Goal: Information Seeking & Learning: Learn about a topic

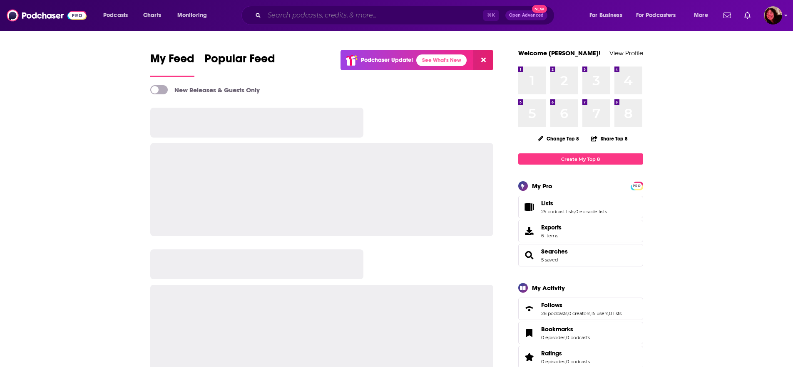
click at [306, 10] on input "Search podcasts, credits, & more..." at bounding box center [373, 15] width 219 height 13
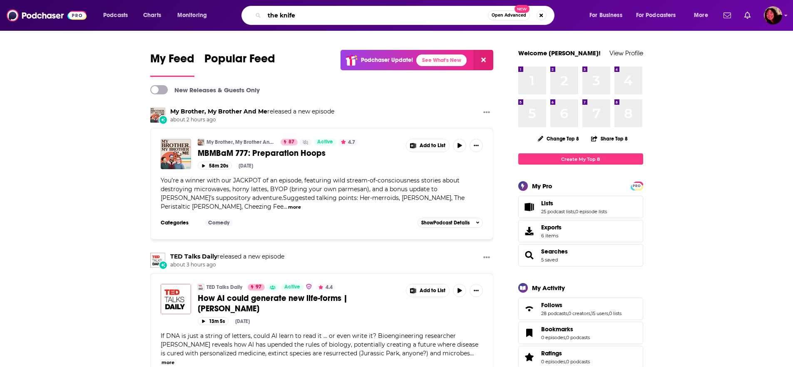
type input "the knife"
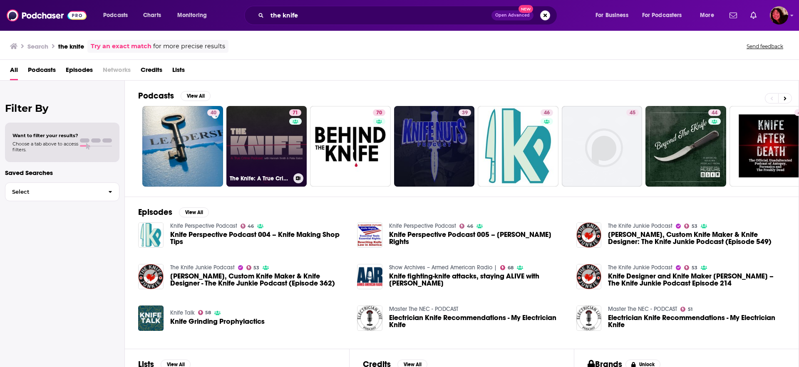
click at [254, 140] on link "71 The Knife: A True Crime Podcast" at bounding box center [266, 146] width 81 height 81
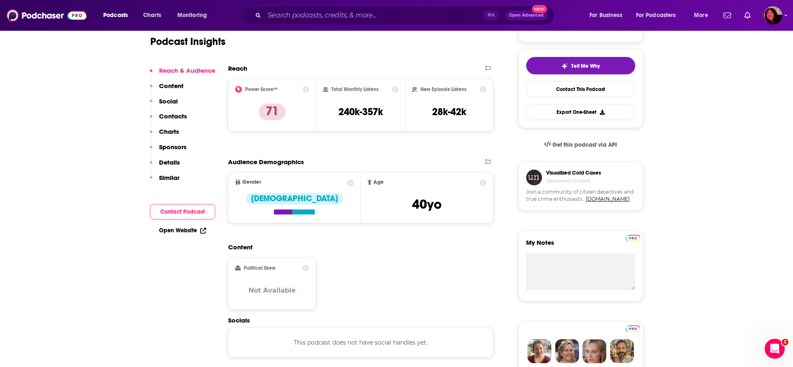
click at [177, 117] on p "Contacts" at bounding box center [173, 116] width 28 height 8
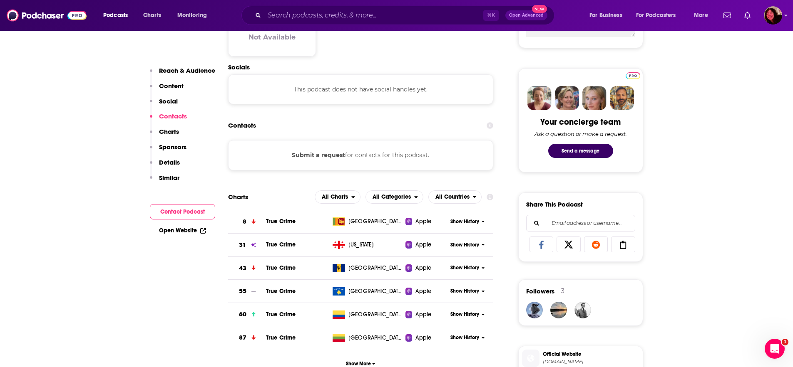
scroll to position [431, 0]
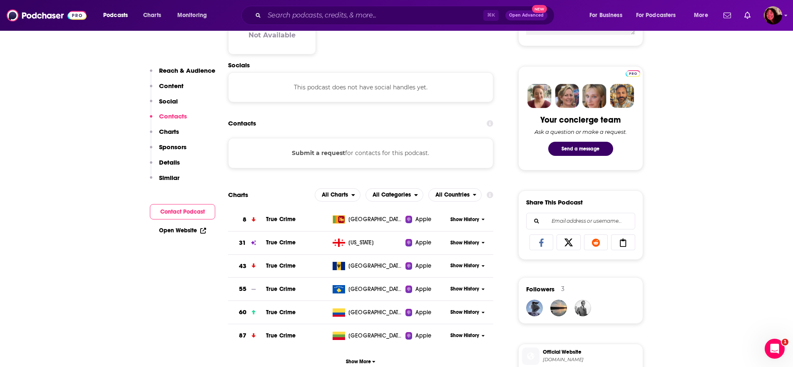
click at [169, 82] on p "Content" at bounding box center [171, 86] width 25 height 8
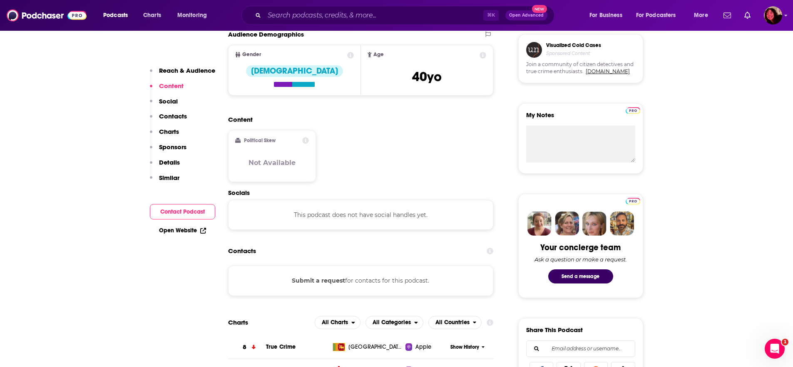
click at [181, 73] on p "Reach & Audience" at bounding box center [187, 71] width 56 height 8
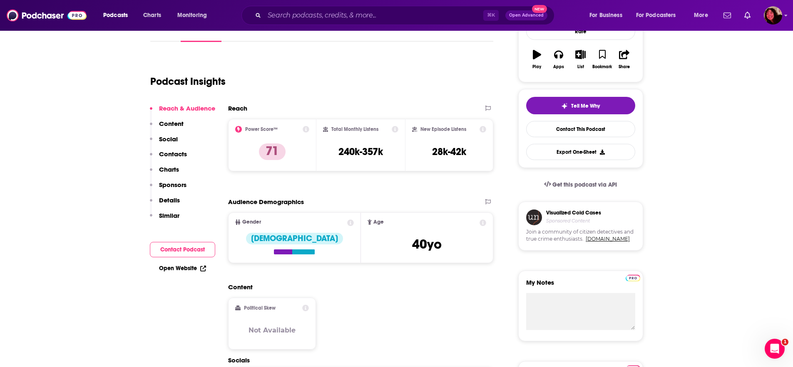
scroll to position [124, 0]
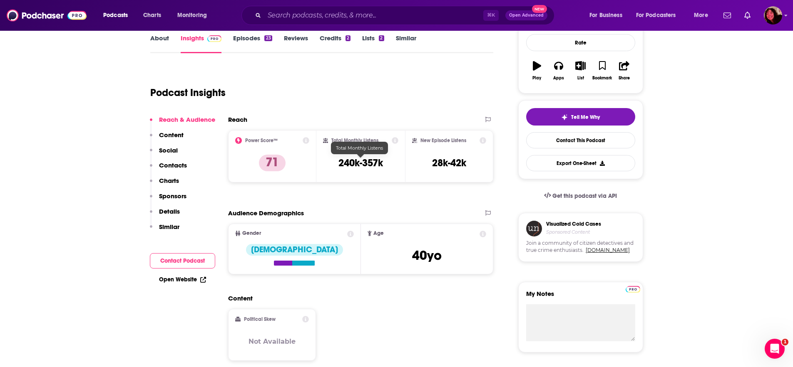
click at [374, 163] on h3 "240k-357k" at bounding box center [360, 163] width 45 height 12
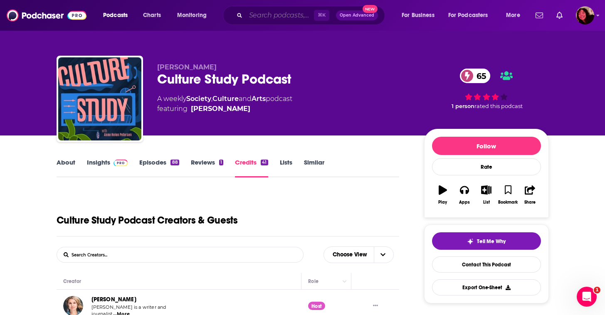
click at [251, 14] on input "Search podcasts, credits, & more..." at bounding box center [280, 15] width 68 height 13
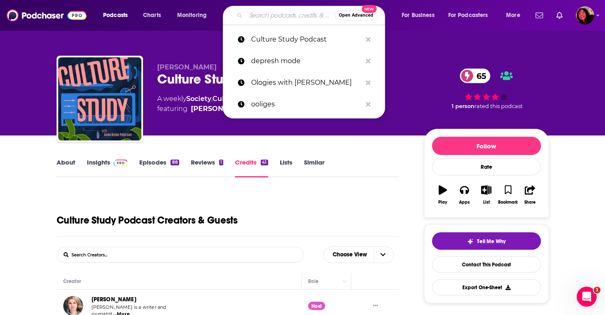
paste input "Be There in Five"
type input "Be There in Five"
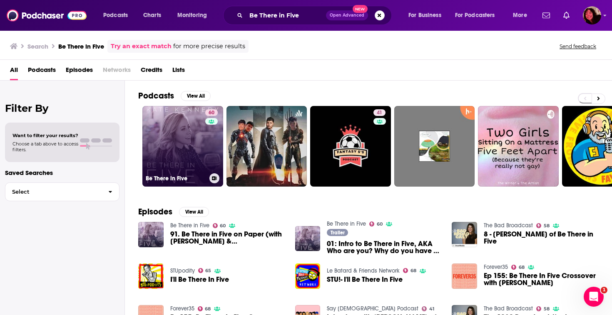
click at [194, 148] on link "60 Be There in Five" at bounding box center [182, 146] width 81 height 81
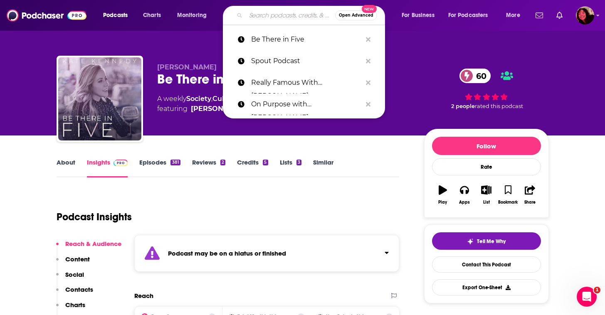
click at [263, 17] on input "Search podcasts, credits, & more..." at bounding box center [290, 15] width 89 height 13
paste input "Bad On Paper"
type input "Bad On Paper"
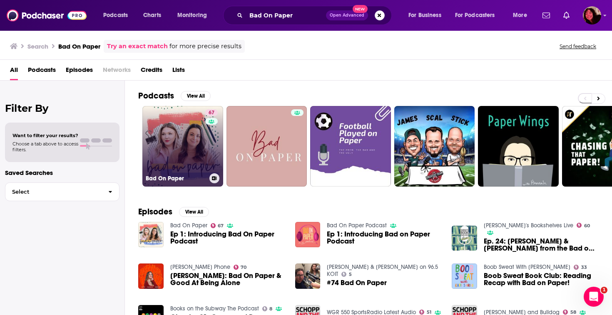
click at [186, 140] on link "67 Bad On Paper" at bounding box center [182, 146] width 81 height 81
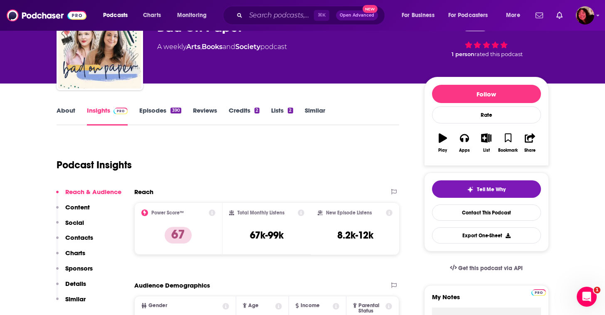
scroll to position [52, 0]
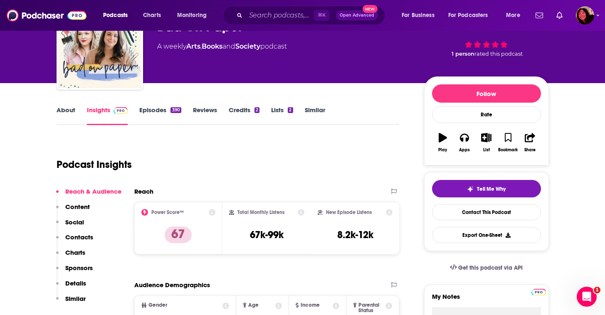
click at [71, 115] on link "About" at bounding box center [66, 115] width 19 height 19
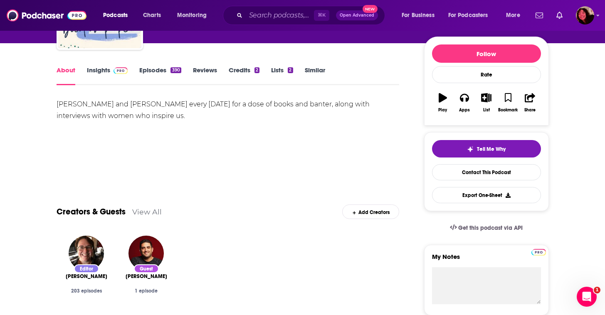
scroll to position [23, 0]
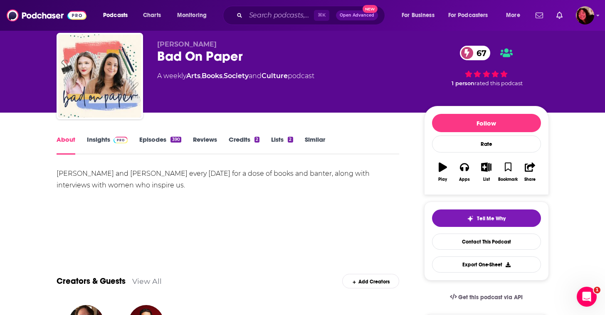
click at [104, 146] on link "Insights" at bounding box center [107, 145] width 41 height 19
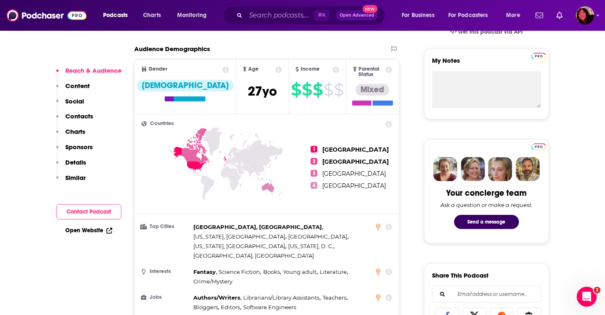
scroll to position [297, 0]
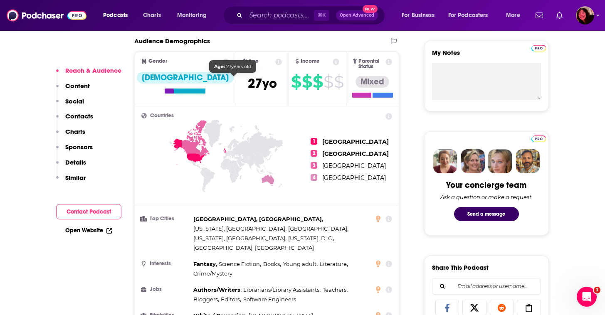
click at [248, 82] on span "[DEMOGRAPHIC_DATA]" at bounding box center [262, 83] width 29 height 16
click at [275, 62] on icon at bounding box center [278, 62] width 7 height 7
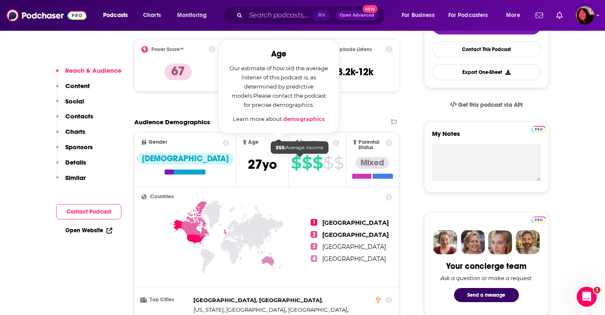
scroll to position [216, 0]
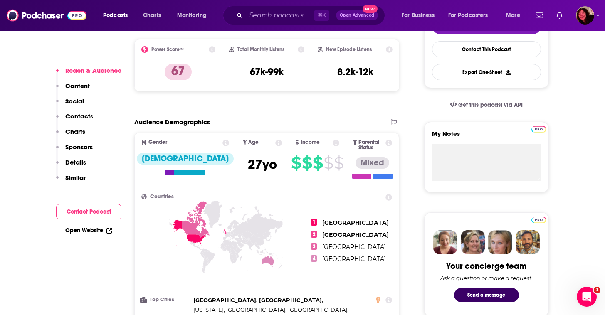
click at [257, 201] on icon at bounding box center [226, 252] width 170 height 103
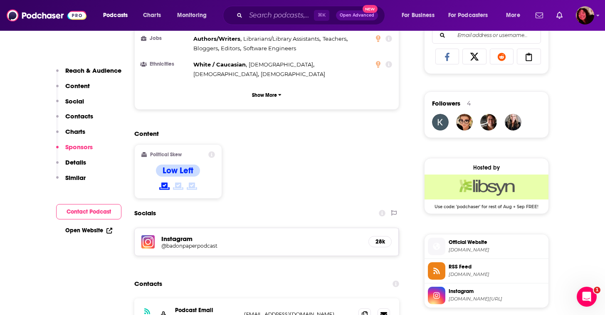
scroll to position [0, 0]
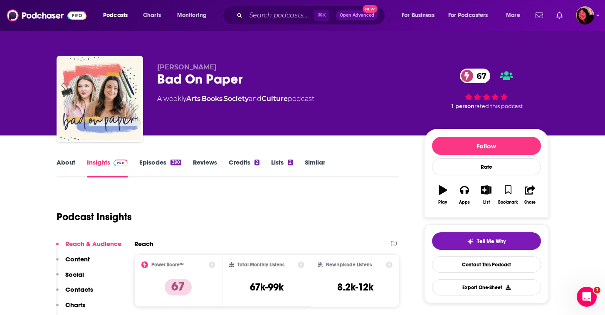
click at [160, 163] on link "Episodes 390" at bounding box center [160, 168] width 42 height 19
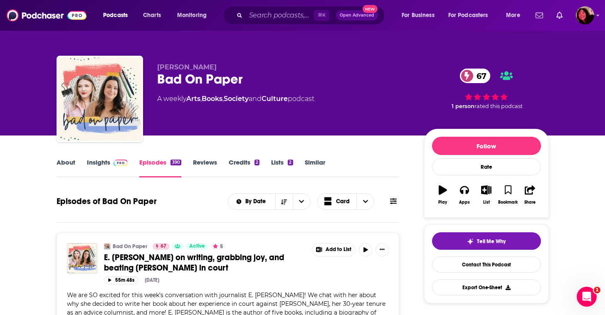
click at [242, 20] on div "⌘ K Open Advanced New" at bounding box center [304, 15] width 162 height 19
click at [253, 18] on input "Search podcasts, credits, & more..." at bounding box center [280, 15] width 68 height 13
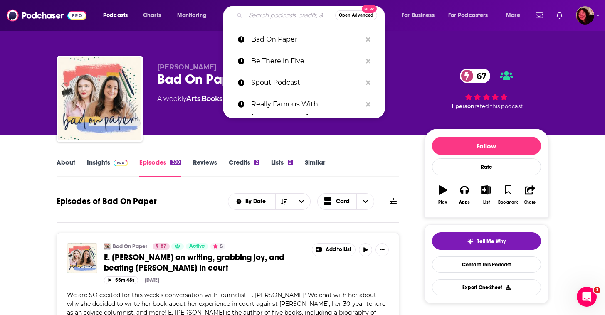
paste input "Under the Influence with [PERSON_NAME]"
type input "Under the Influence with [PERSON_NAME]"
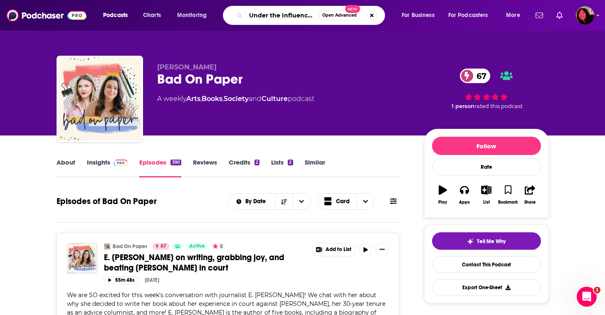
scroll to position [0, 41]
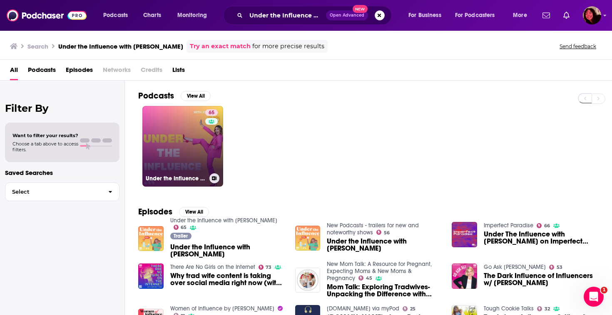
click at [182, 119] on link "65 Under the Influence with [PERSON_NAME]" at bounding box center [182, 146] width 81 height 81
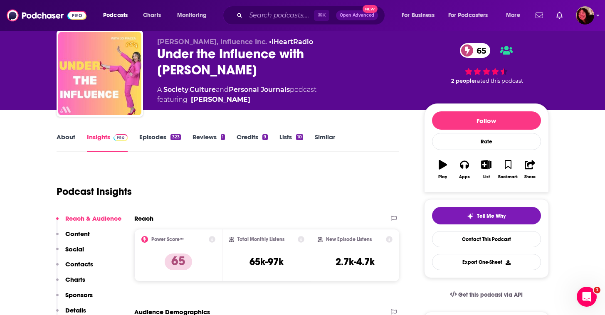
scroll to position [34, 0]
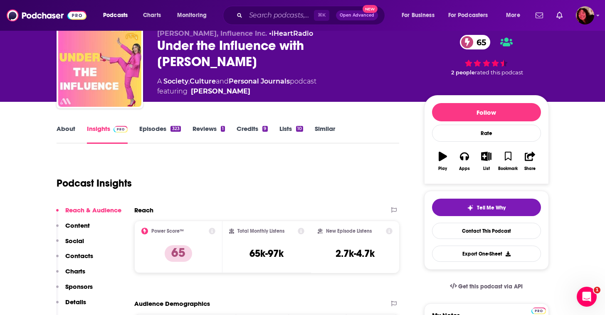
click at [77, 125] on div "About" at bounding box center [72, 134] width 30 height 19
click at [76, 128] on div "About" at bounding box center [72, 134] width 30 height 19
click at [72, 129] on link "About" at bounding box center [66, 134] width 19 height 19
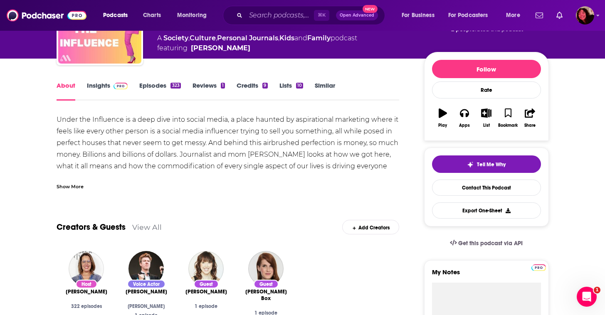
scroll to position [79, 0]
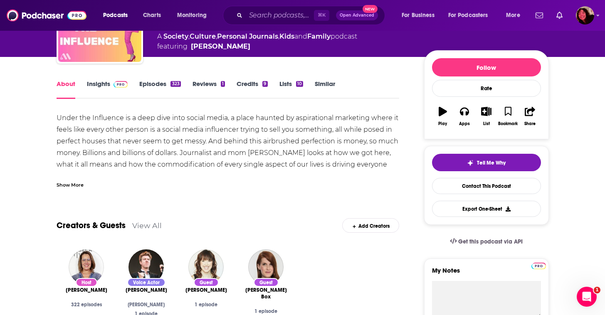
click at [168, 84] on link "Episodes 323" at bounding box center [159, 89] width 41 height 19
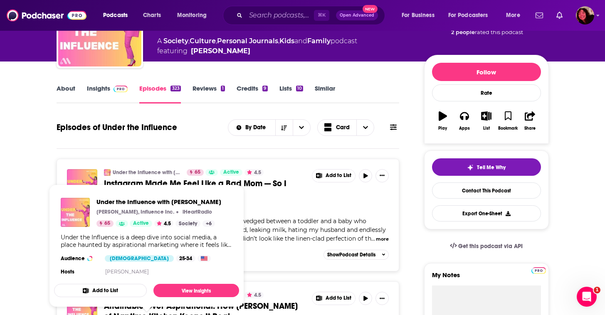
scroll to position [125, 0]
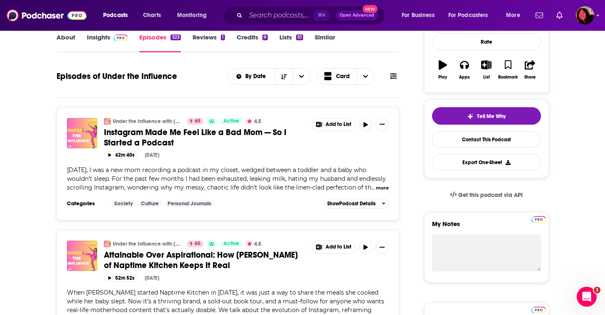
click at [306, 183] on div "[DATE], I was a new mom recording a podcast in my closet, wedged between a todd…" at bounding box center [228, 179] width 322 height 26
click at [177, 141] on link "Instagram Made Me Feel Like a Bad Mom — So I Started a Podcast" at bounding box center [205, 137] width 202 height 21
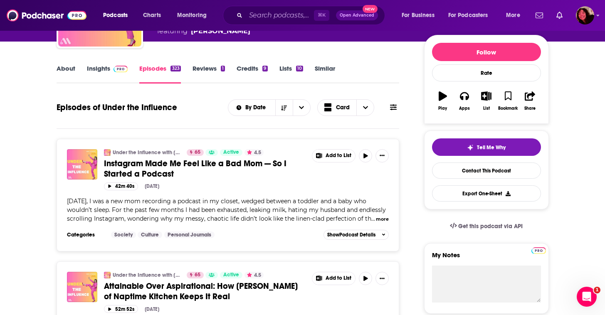
scroll to position [100, 0]
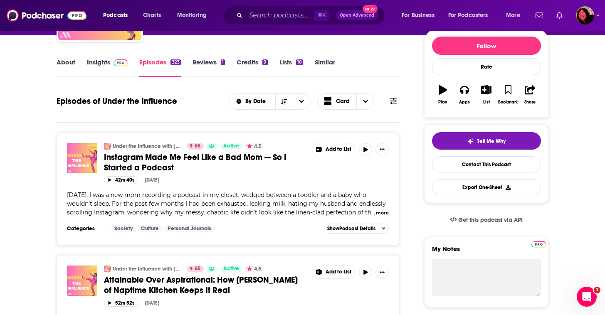
click at [382, 214] on button "more" at bounding box center [382, 213] width 13 height 7
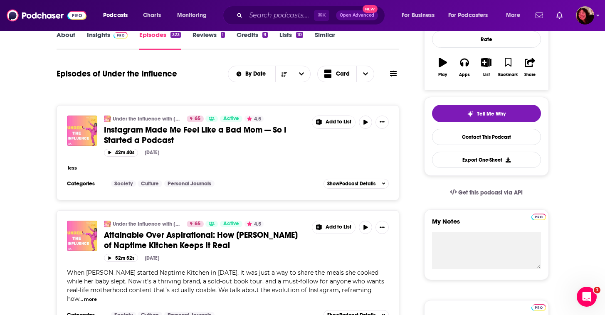
scroll to position [128, 0]
click at [245, 168] on div "less" at bounding box center [228, 167] width 322 height 9
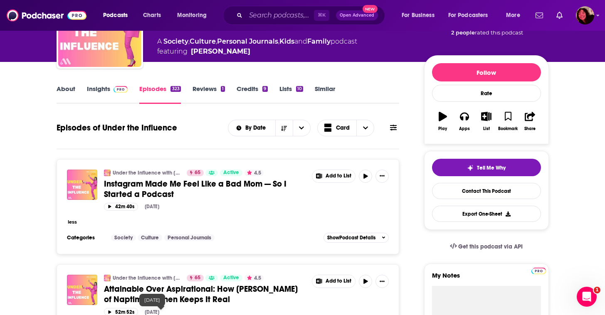
scroll to position [18, 0]
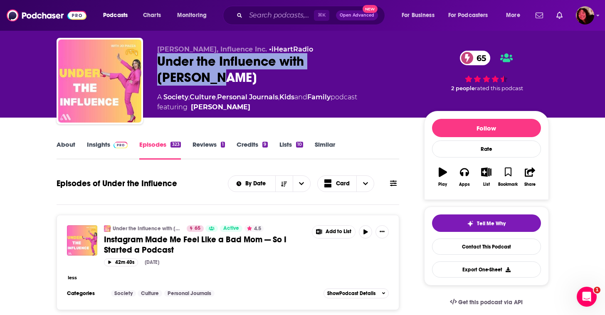
drag, startPoint x: 381, startPoint y: 57, endPoint x: 151, endPoint y: 60, distance: 230.1
click at [151, 60] on div "[PERSON_NAME], Influence Inc. • iHeartRadio Under the Influence with [PERSON_NA…" at bounding box center [303, 83] width 493 height 90
copy h2 "Under the Influence with [PERSON_NAME]"
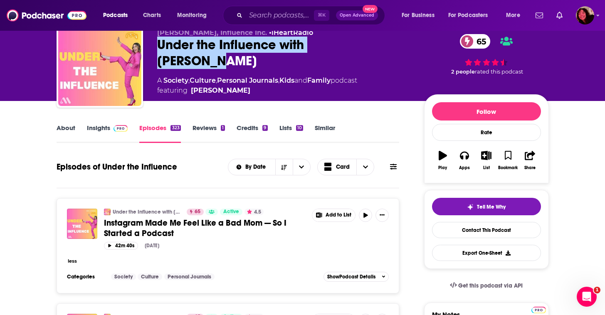
scroll to position [82, 0]
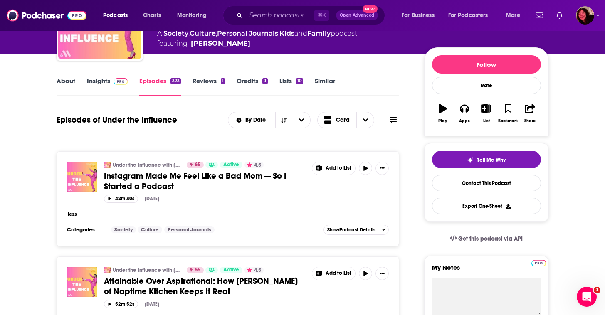
click at [74, 82] on div "About" at bounding box center [72, 86] width 30 height 19
click at [69, 82] on link "About" at bounding box center [66, 86] width 19 height 19
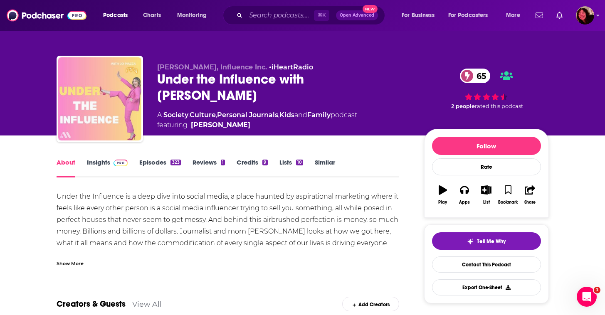
click at [102, 82] on img "Under the Influence with Jo Piazza" at bounding box center [99, 98] width 83 height 83
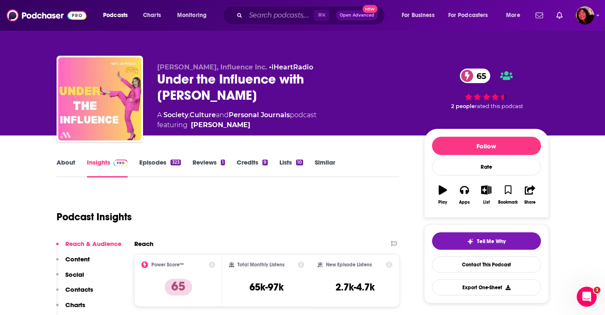
scroll to position [65, 0]
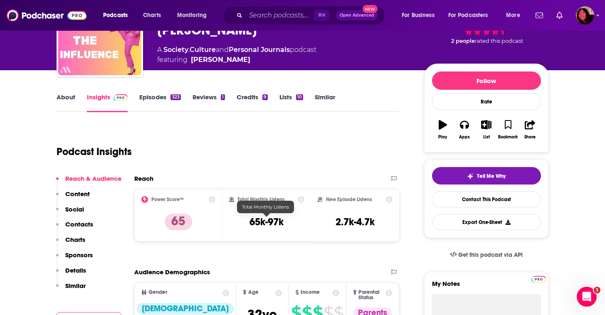
click at [264, 223] on h3 "65k-97k" at bounding box center [267, 222] width 34 height 12
copy div "65k-97k"
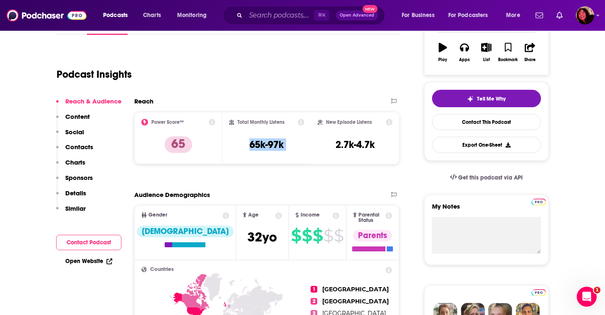
scroll to position [111, 0]
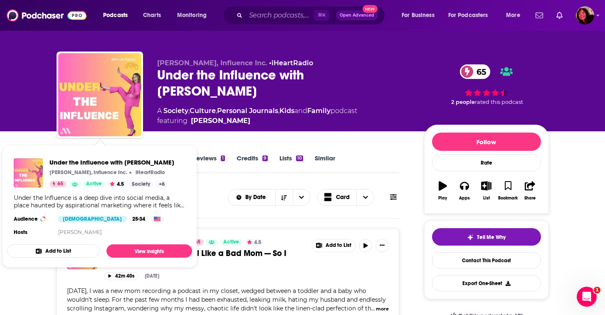
scroll to position [5, 0]
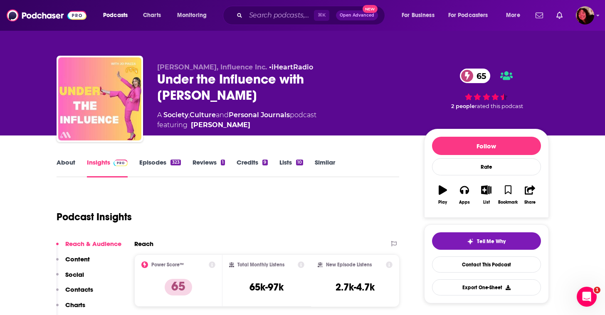
click at [236, 14] on div "⌘ K Open Advanced New" at bounding box center [304, 15] width 162 height 19
click at [247, 14] on input "Search podcasts, credits, & more..." at bounding box center [280, 15] width 68 height 13
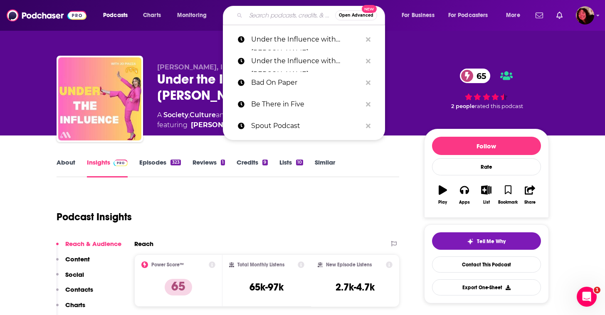
paste input "Culture Study Podcast"
type input "Culture Study Podcast"
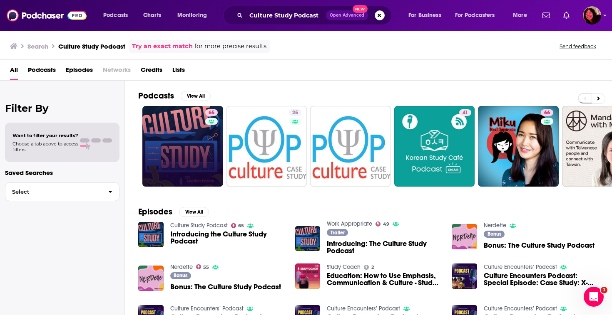
drag, startPoint x: 128, startPoint y: 165, endPoint x: 146, endPoint y: 164, distance: 17.9
click at [128, 165] on div "Podcasts View All 65 25 41 66 51 5 + 294 Episodes View All Culture Study Podcas…" at bounding box center [368, 199] width 487 height 236
click at [191, 153] on link "65 Culture Study Podcast" at bounding box center [182, 146] width 81 height 81
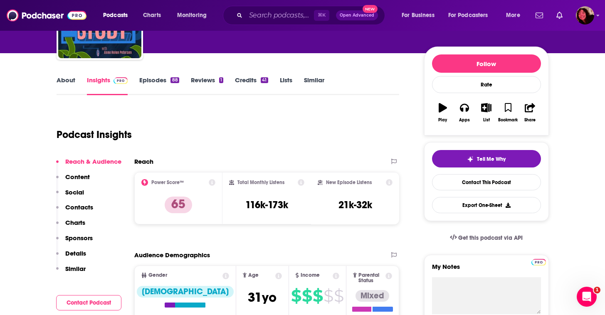
scroll to position [95, 0]
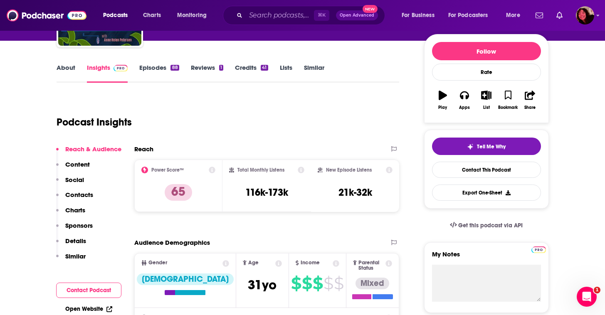
click at [69, 72] on link "About" at bounding box center [66, 73] width 19 height 19
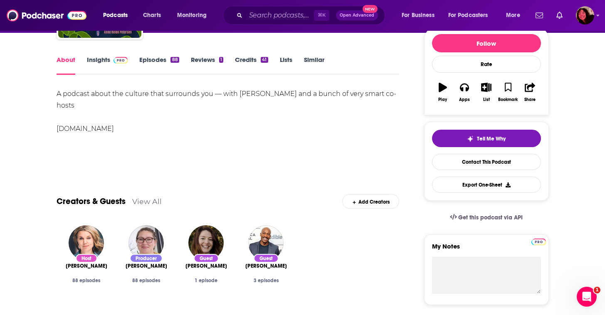
scroll to position [102, 0]
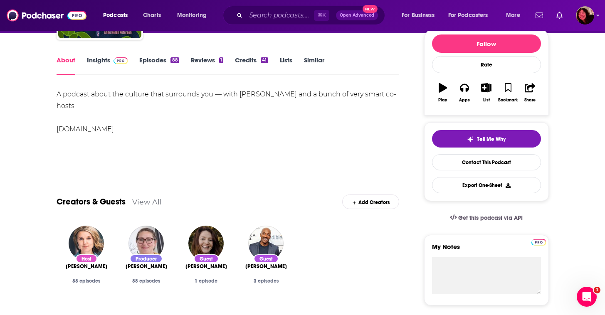
click at [93, 60] on link "Insights" at bounding box center [107, 65] width 41 height 19
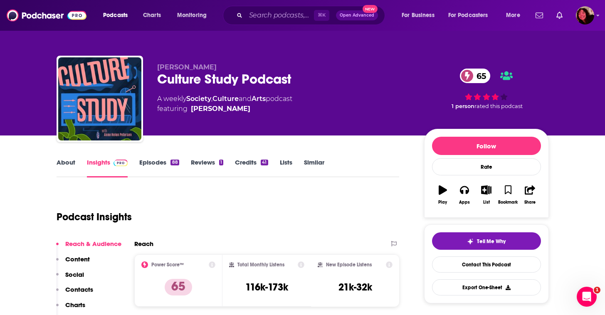
click at [164, 171] on link "Episodes 88" at bounding box center [159, 168] width 40 height 19
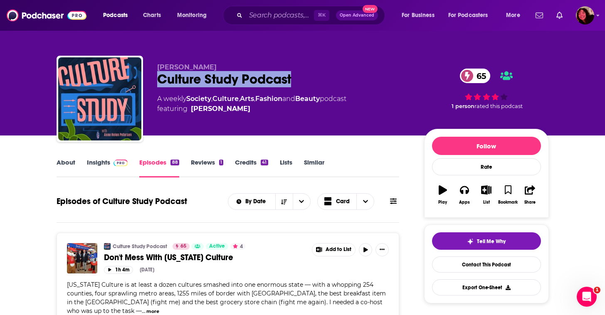
drag, startPoint x: 319, startPoint y: 77, endPoint x: 164, endPoint y: 68, distance: 154.6
click at [158, 72] on div "Culture Study Podcast 65" at bounding box center [284, 79] width 254 height 16
copy h2 "Culture Study Podcast"
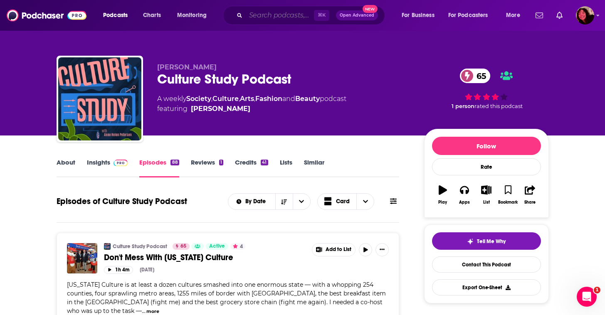
click at [268, 15] on input "Search podcasts, credits, & more..." at bounding box center [280, 15] width 68 height 13
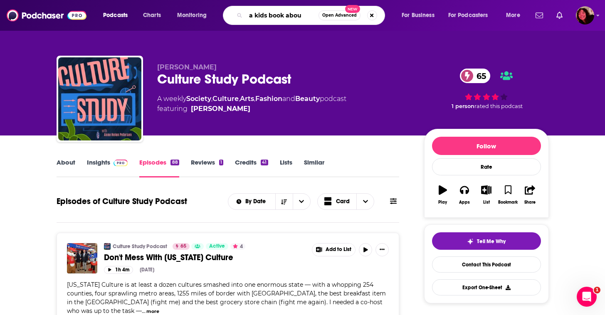
type input "a kids book about"
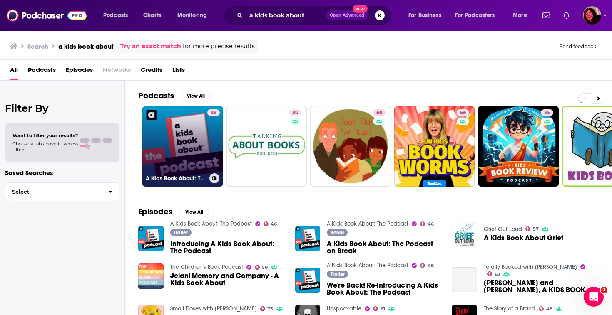
click at [187, 167] on link "46 A Kids Book About: The Podcast" at bounding box center [182, 146] width 81 height 81
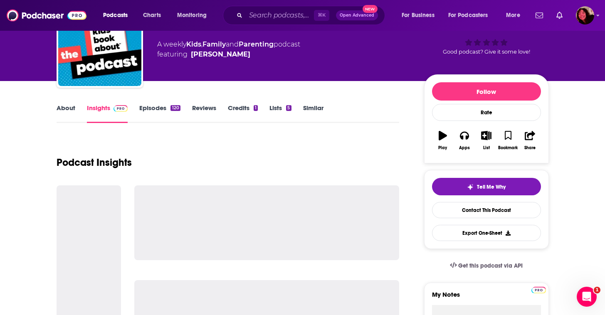
scroll to position [73, 0]
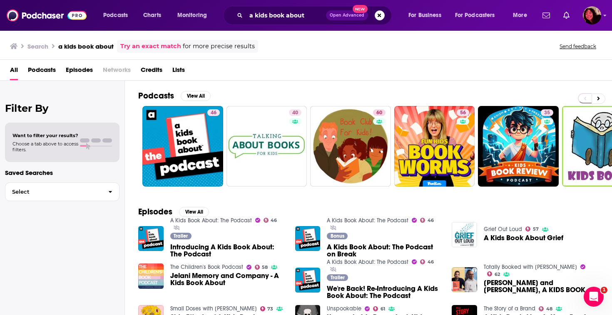
click at [263, 23] on div "a kids book about Open Advanced New" at bounding box center [307, 15] width 168 height 19
click at [263, 20] on input "a kids book about" at bounding box center [286, 15] width 80 height 13
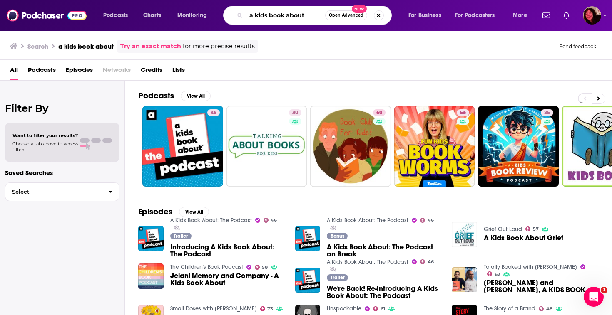
click at [260, 10] on input "a kids book about" at bounding box center [285, 15] width 79 height 13
type input "forever 35"
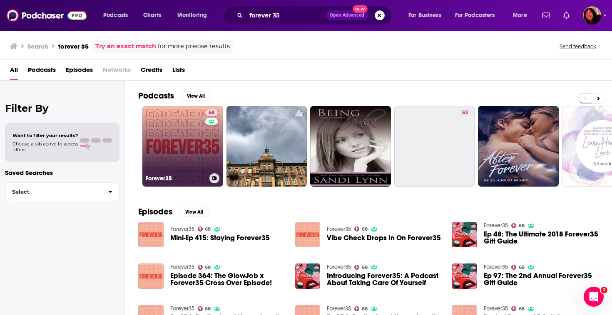
click at [185, 145] on link "68 Forever35" at bounding box center [182, 146] width 81 height 81
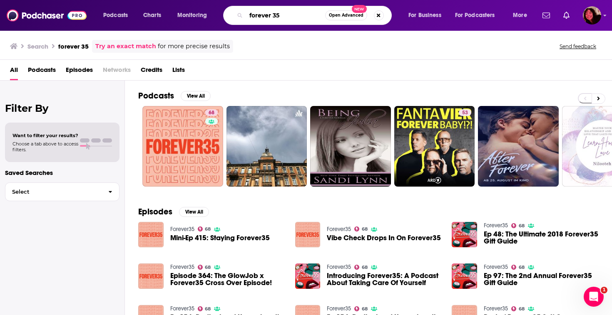
click at [277, 13] on input "forever 35" at bounding box center [285, 15] width 79 height 13
paste input "Depresh Mode with [PERSON_NAME]"
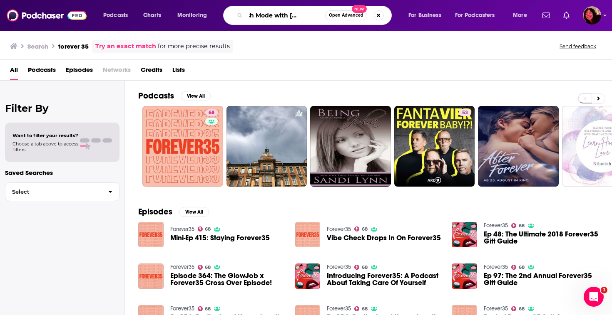
type input "Depresh Mode with [PERSON_NAME]\"
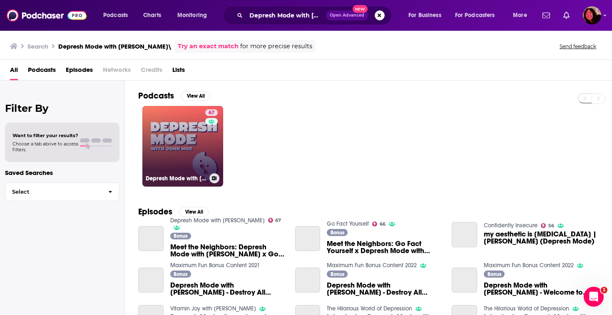
click at [180, 131] on link "67 Depresh Mode with [PERSON_NAME]" at bounding box center [182, 146] width 81 height 81
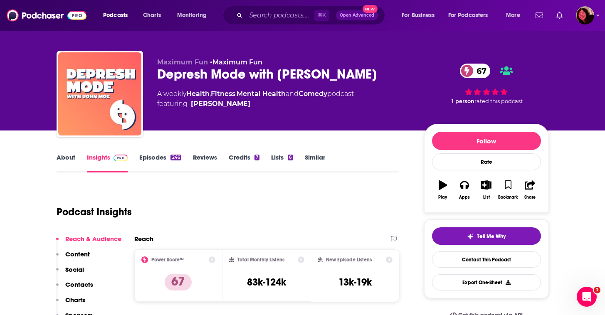
scroll to position [12, 0]
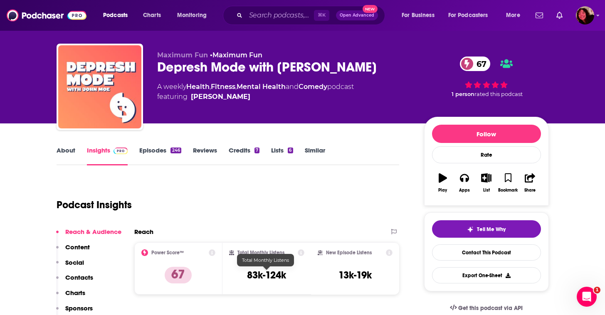
click at [275, 275] on h3 "83k-124k" at bounding box center [266, 275] width 39 height 12
copy div "83k-124k"
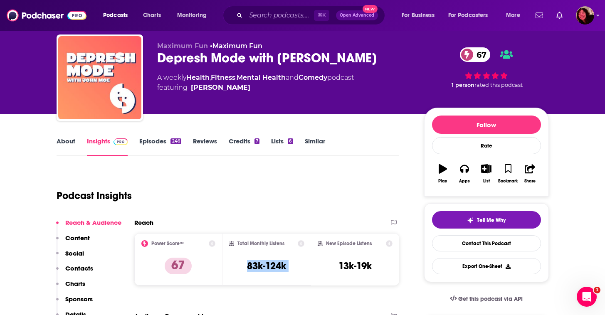
scroll to position [30, 0]
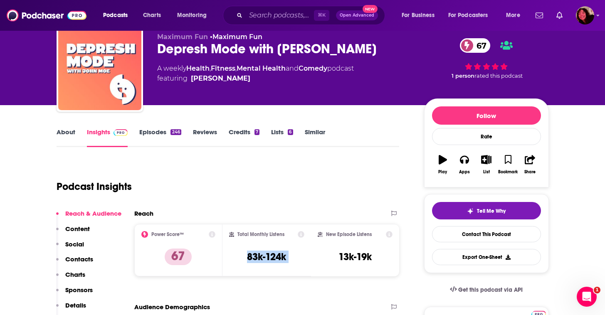
copy div "83k-124k"
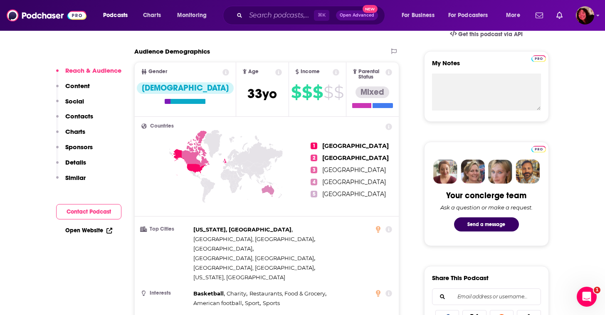
scroll to position [83, 0]
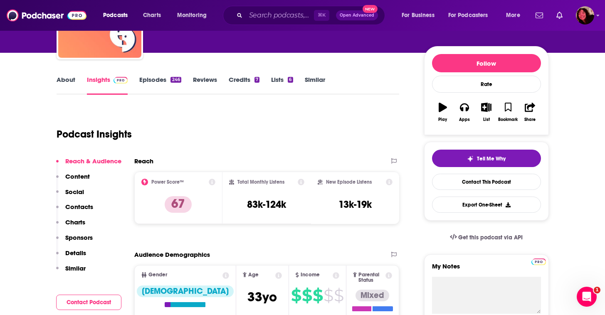
click at [275, 278] on icon at bounding box center [278, 275] width 7 height 7
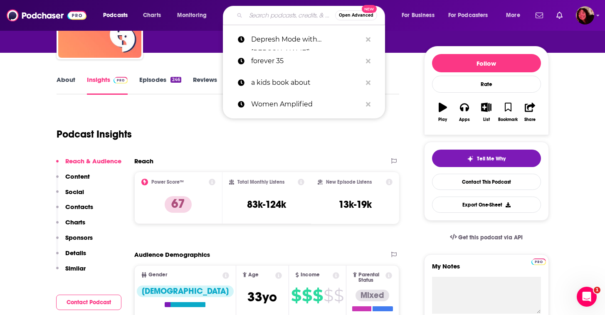
click at [276, 11] on input "Search podcasts, credits, & more..." at bounding box center [290, 15] width 89 height 13
paste input "Bad On Paper"
type input "Bad On Paper"
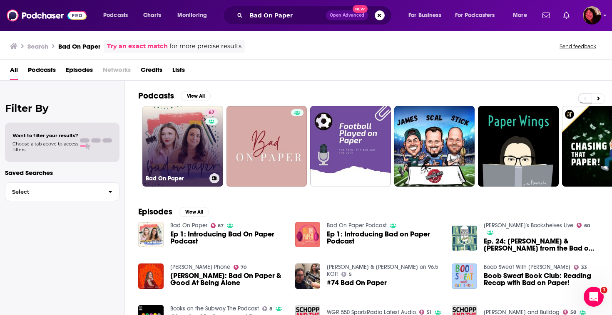
click at [199, 148] on link "67 Bad On Paper" at bounding box center [182, 146] width 81 height 81
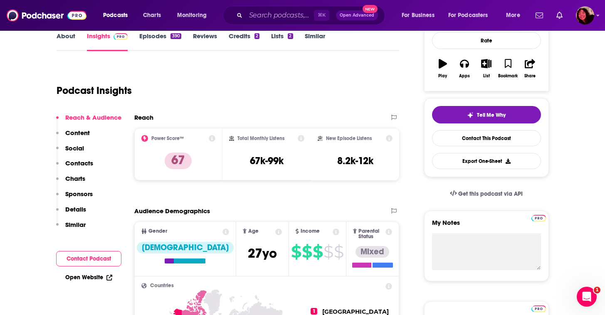
scroll to position [134, 0]
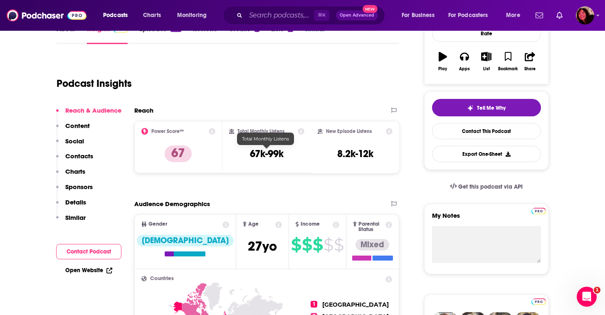
click at [276, 158] on h3 "67k-99k" at bounding box center [267, 154] width 34 height 12
click at [277, 159] on h3 "67k-99k" at bounding box center [267, 154] width 34 height 12
copy div "67k-99k"
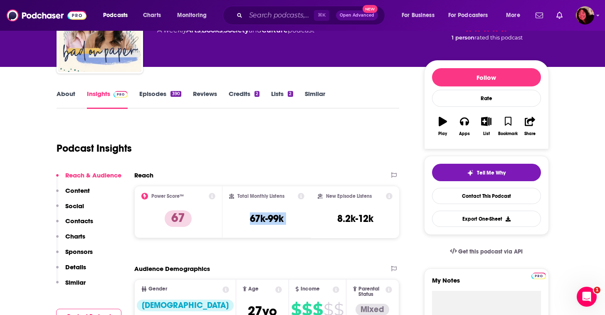
scroll to position [49, 0]
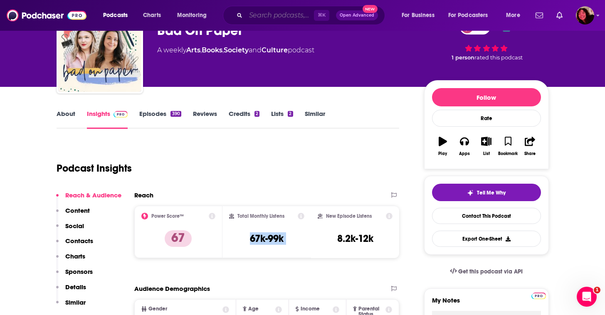
click at [279, 13] on input "Search podcasts, credits, & more..." at bounding box center [280, 15] width 68 height 13
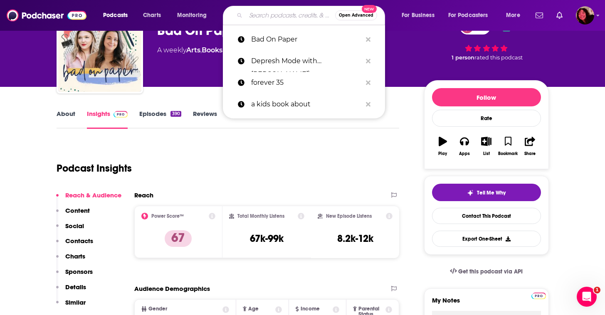
paste input "Culture Study Podcast"
type input "Culture Study Podcast"
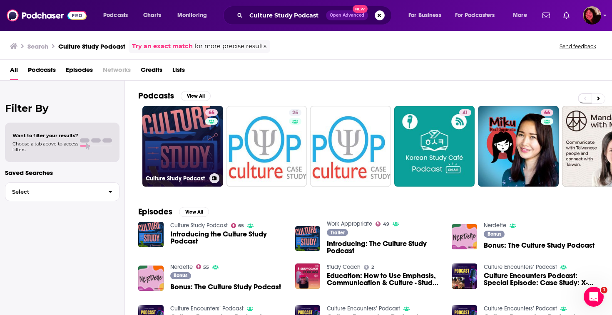
click at [188, 145] on link "65 Culture Study Podcast" at bounding box center [182, 146] width 81 height 81
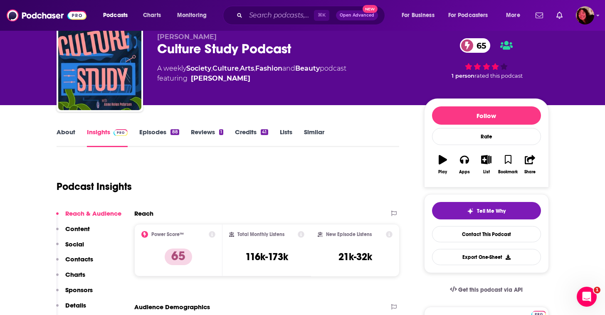
scroll to position [73, 0]
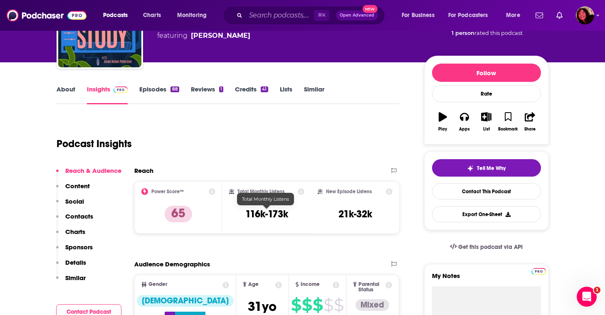
click at [274, 218] on h3 "116k-173k" at bounding box center [266, 214] width 43 height 12
copy div "116k-173k"
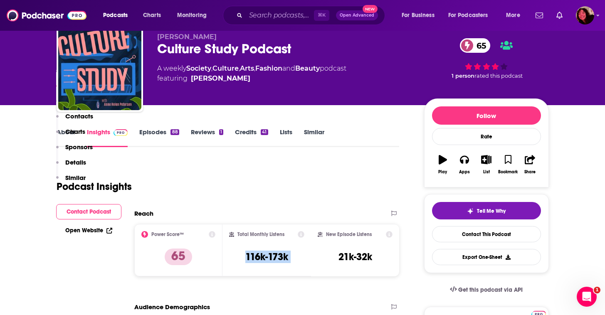
scroll to position [0, 0]
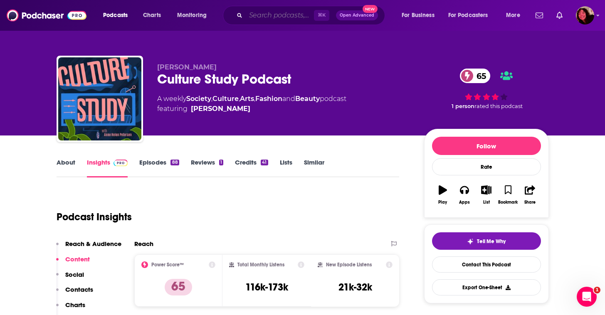
click at [264, 21] on input "Search podcasts, credits, & more..." at bounding box center [280, 15] width 68 height 13
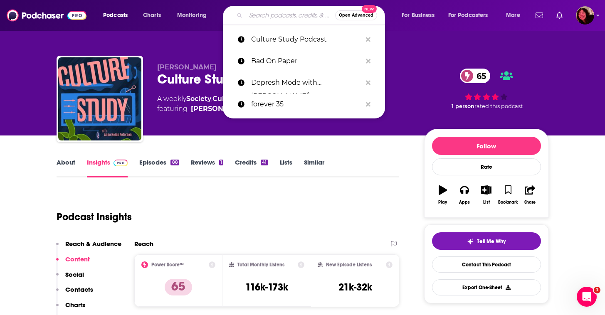
paste input "Be There in Five"
type input "Be There in Five"
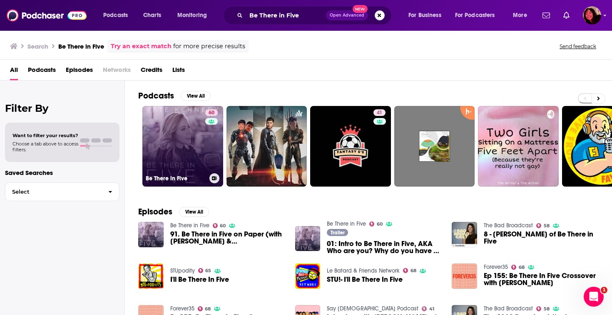
click at [187, 139] on link "60 Be There in Five" at bounding box center [182, 146] width 81 height 81
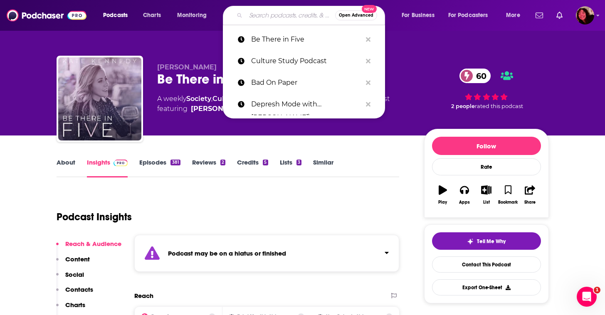
click at [265, 10] on input "Search podcasts, credits, & more..." at bounding box center [290, 15] width 89 height 13
paste input "Unlocking Us"
type input "Unlocking Us"
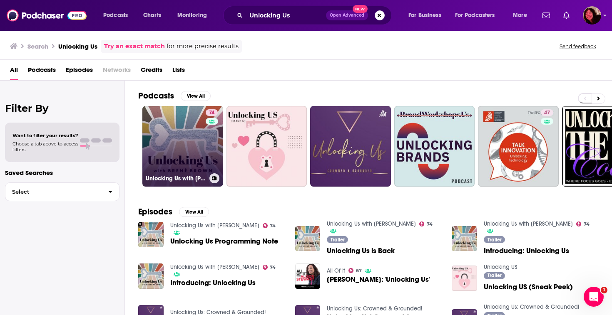
click at [165, 175] on h3 "Unlocking Us with [PERSON_NAME]" at bounding box center [176, 178] width 60 height 7
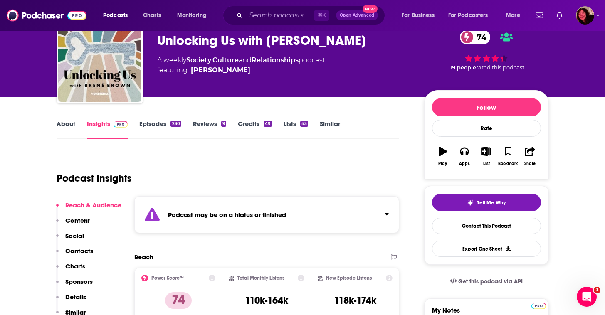
scroll to position [44, 0]
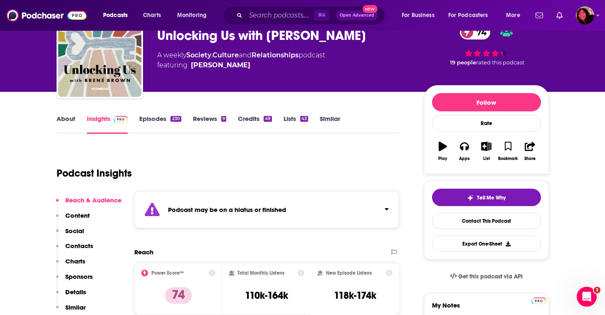
click at [223, 213] on strong "Podcast may be on a hiatus or finished" at bounding box center [227, 210] width 118 height 8
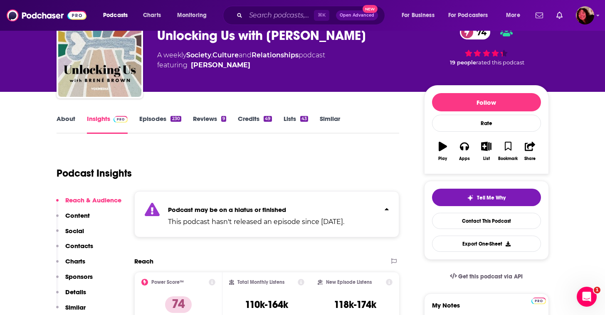
click at [217, 211] on strong "Podcast may be on a hiatus or finished" at bounding box center [227, 210] width 118 height 8
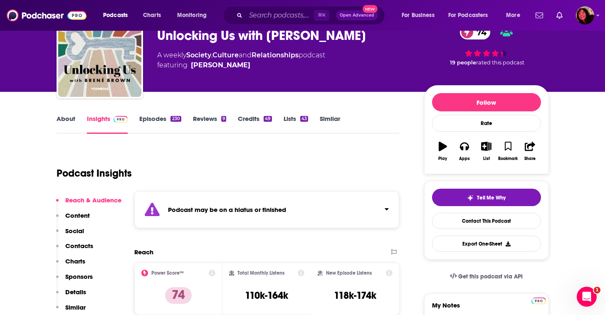
click at [288, 8] on div "⌘ K Open Advanced New" at bounding box center [304, 15] width 162 height 19
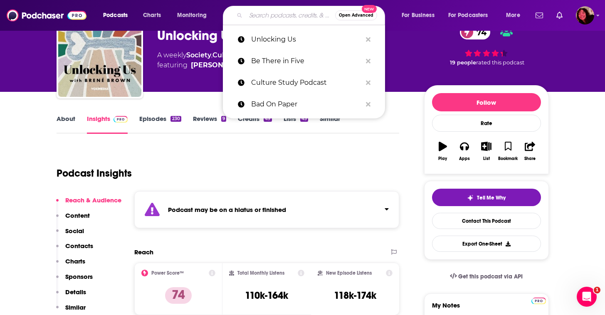
click at [282, 15] on input "Search podcasts, credits, & more..." at bounding box center [290, 15] width 89 height 13
paste input "The Calm Parenting Podcast"
type input "The Calm Parenting Podcast"
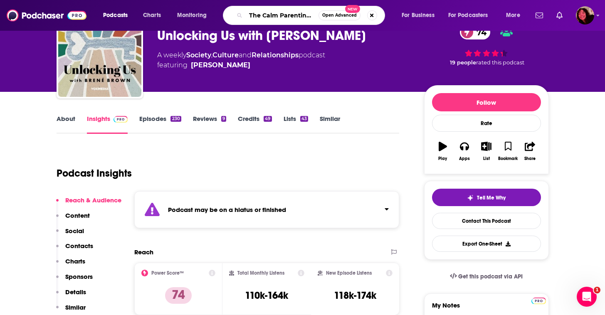
scroll to position [0, 22]
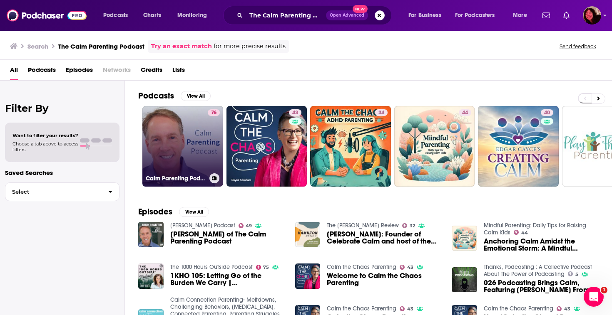
click at [192, 140] on link "76 Calm Parenting Podcast" at bounding box center [182, 146] width 81 height 81
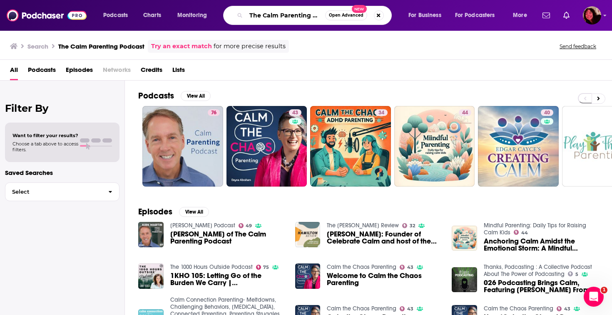
click at [267, 12] on input "The Calm Parenting Podcast" at bounding box center [285, 15] width 79 height 13
paste input "How Not to Screw Up Your Kids"
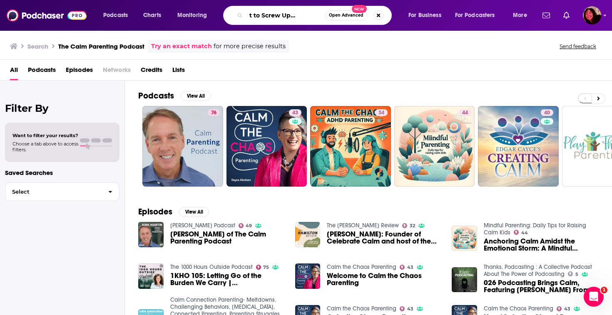
type input "How Not to Screw Up Your Kids"
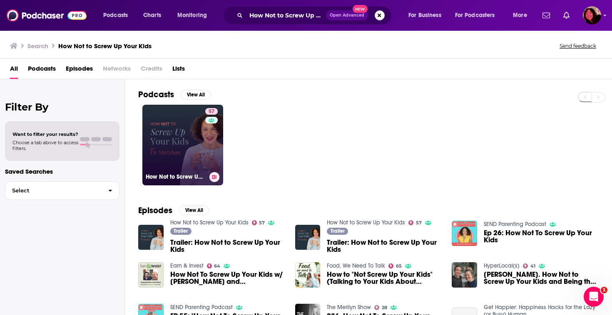
click at [214, 161] on div "57" at bounding box center [212, 140] width 15 height 64
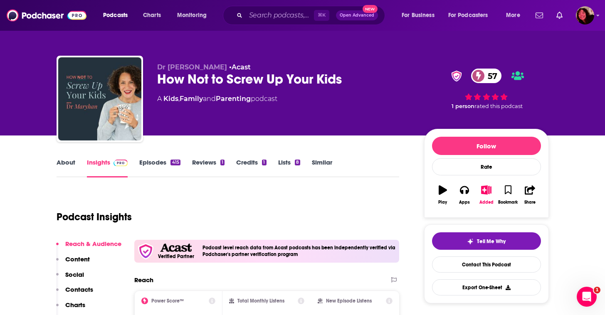
scroll to position [81, 0]
